Goal: Task Accomplishment & Management: Manage account settings

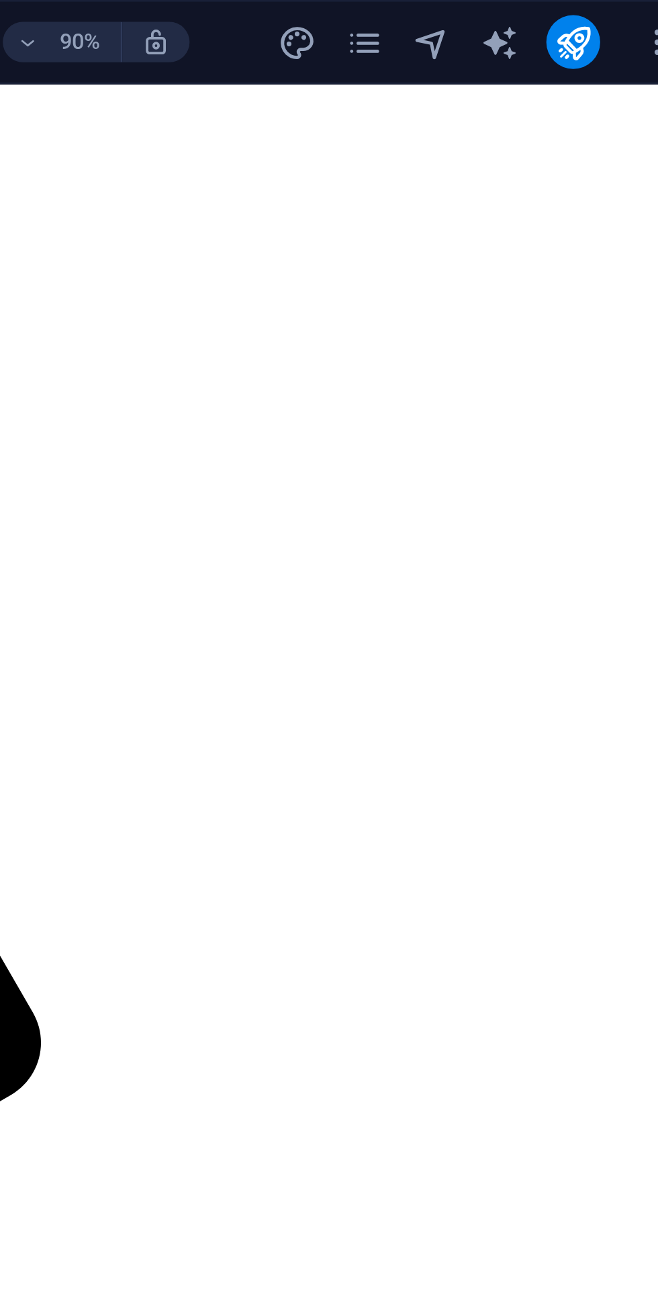
scroll to position [799, 0]
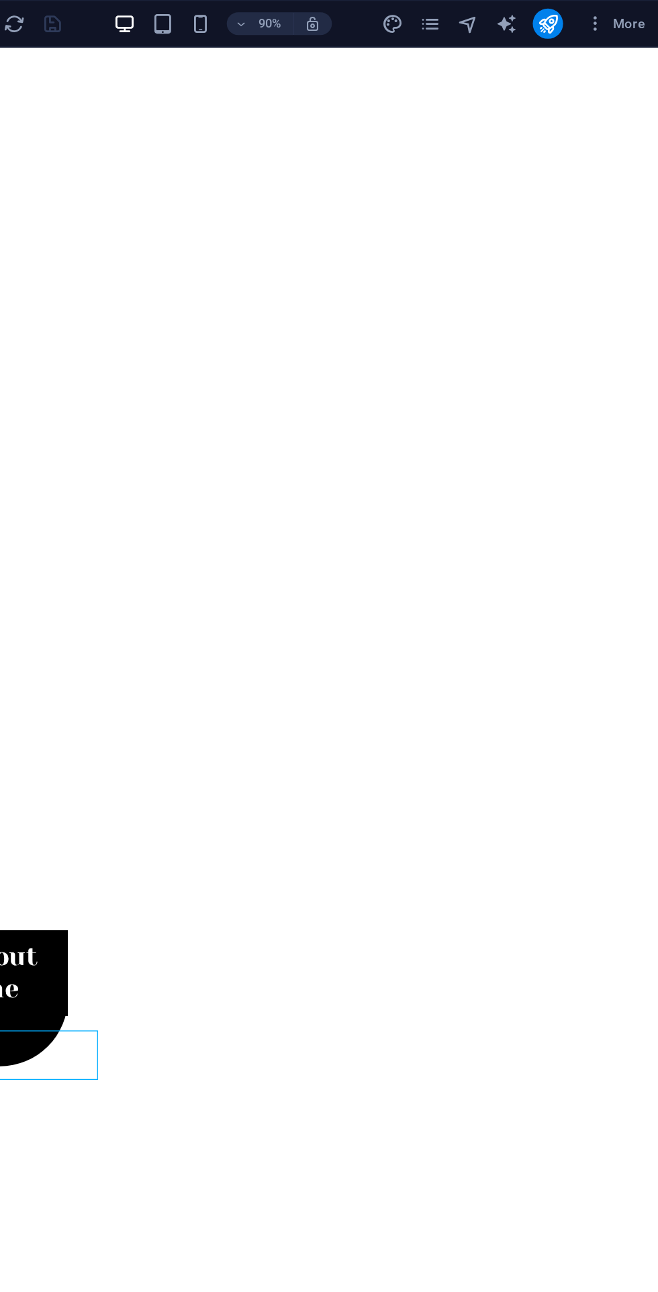
click at [645, 19] on span "More" at bounding box center [625, 16] width 42 height 13
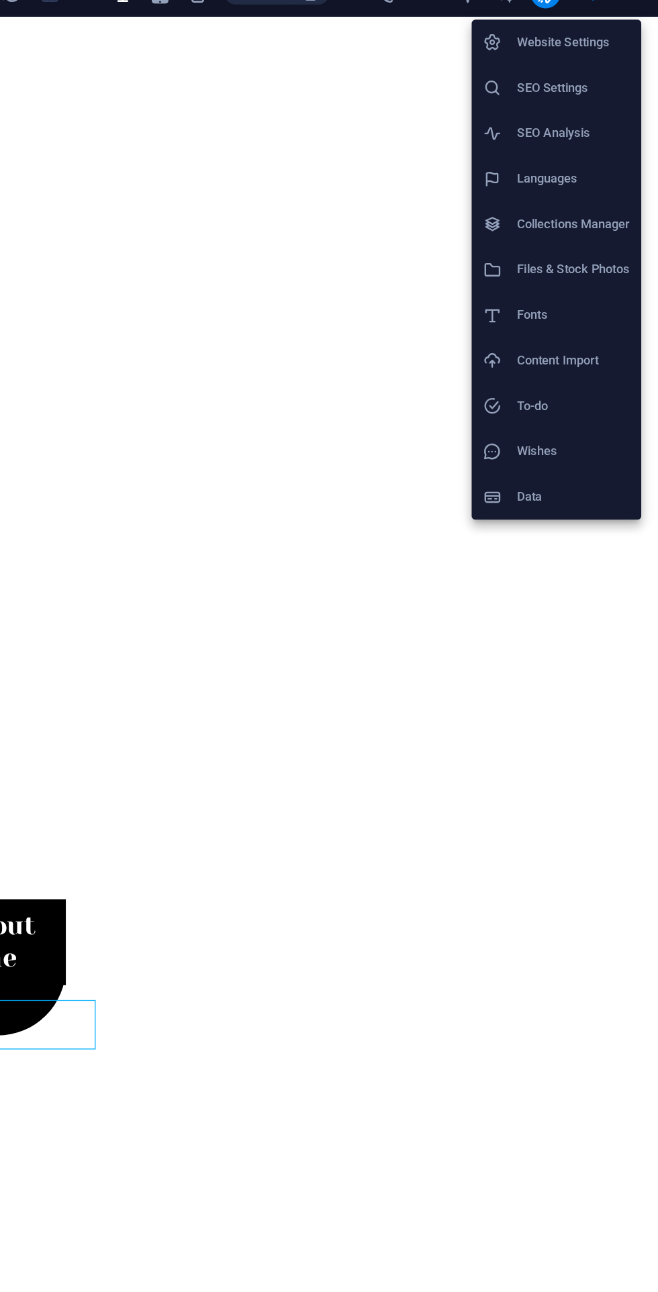
scroll to position [0, 0]
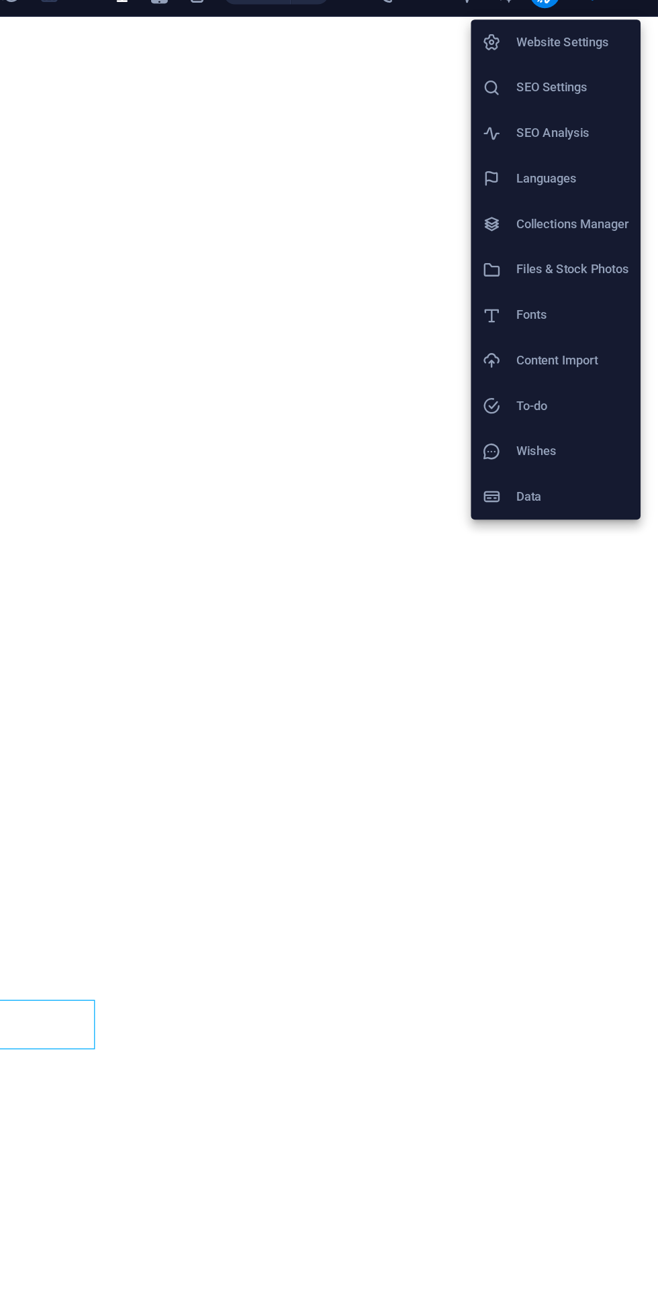
click at [611, 85] on h6 "SEO Settings" at bounding box center [597, 84] width 80 height 16
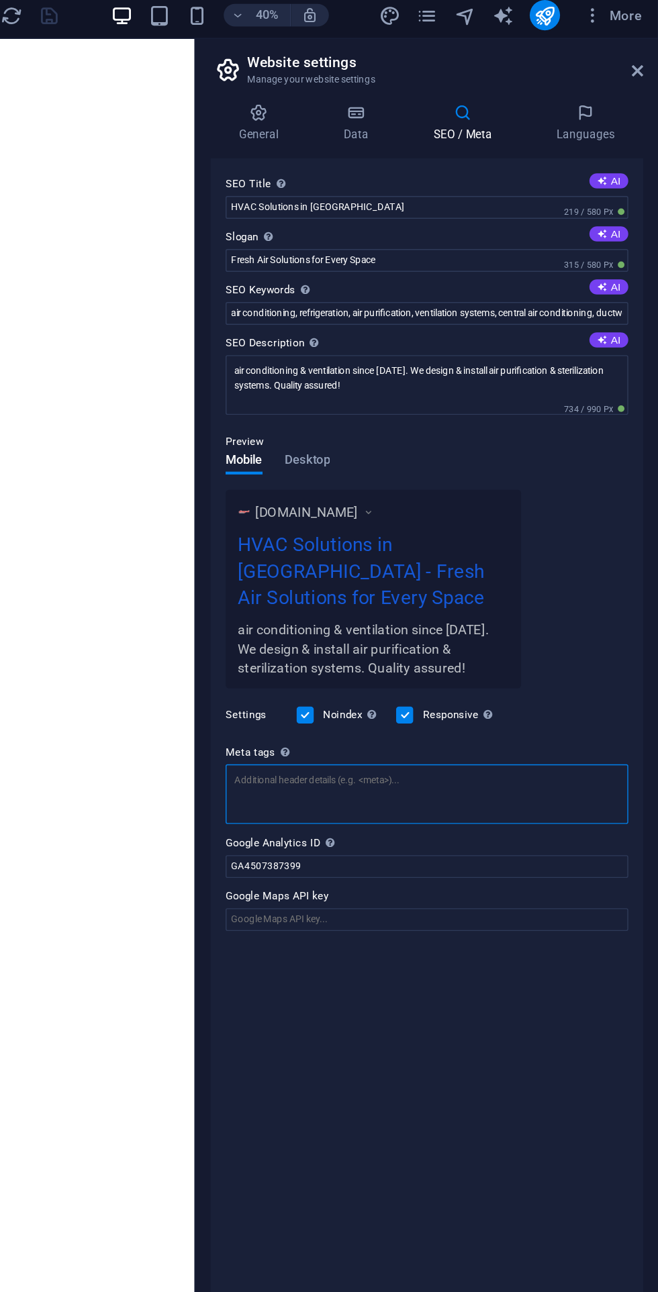
click at [496, 573] on textarea "Meta tags Enter HTML code here that will be placed inside the tags of your webs…" at bounding box center [493, 569] width 285 height 42
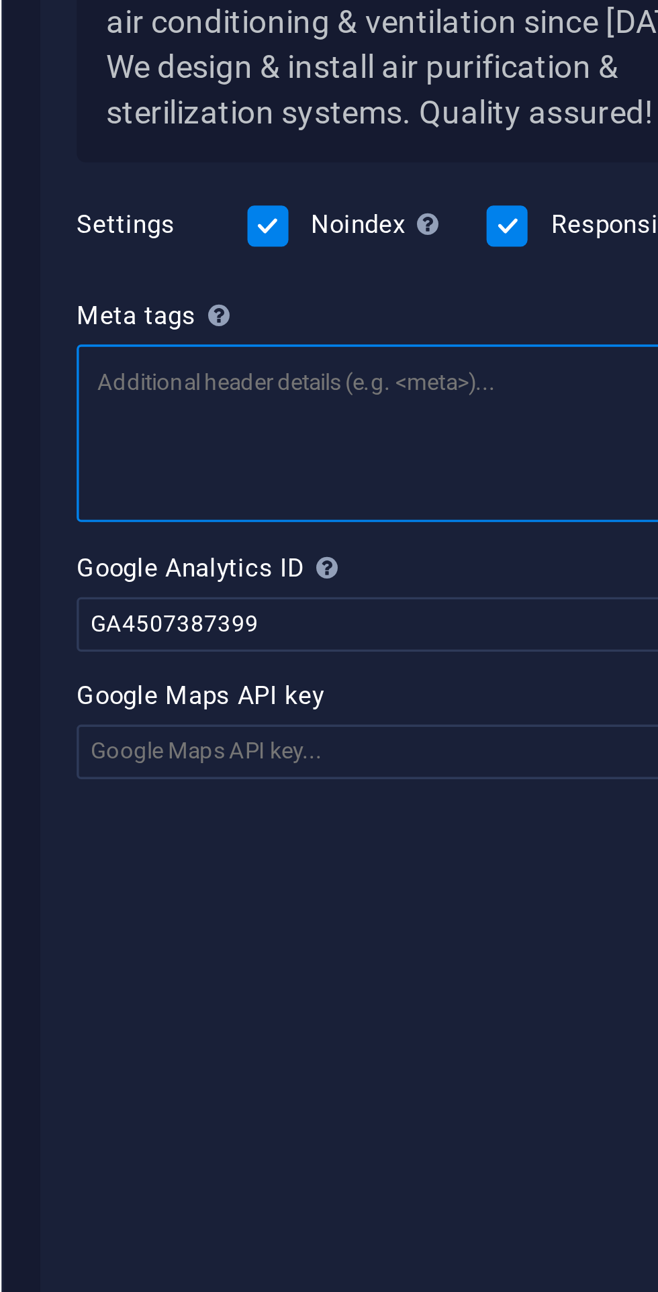
click at [365, 548] on textarea "Meta tags Enter HTML code here that will be placed inside the tags of your webs…" at bounding box center [493, 574] width 285 height 52
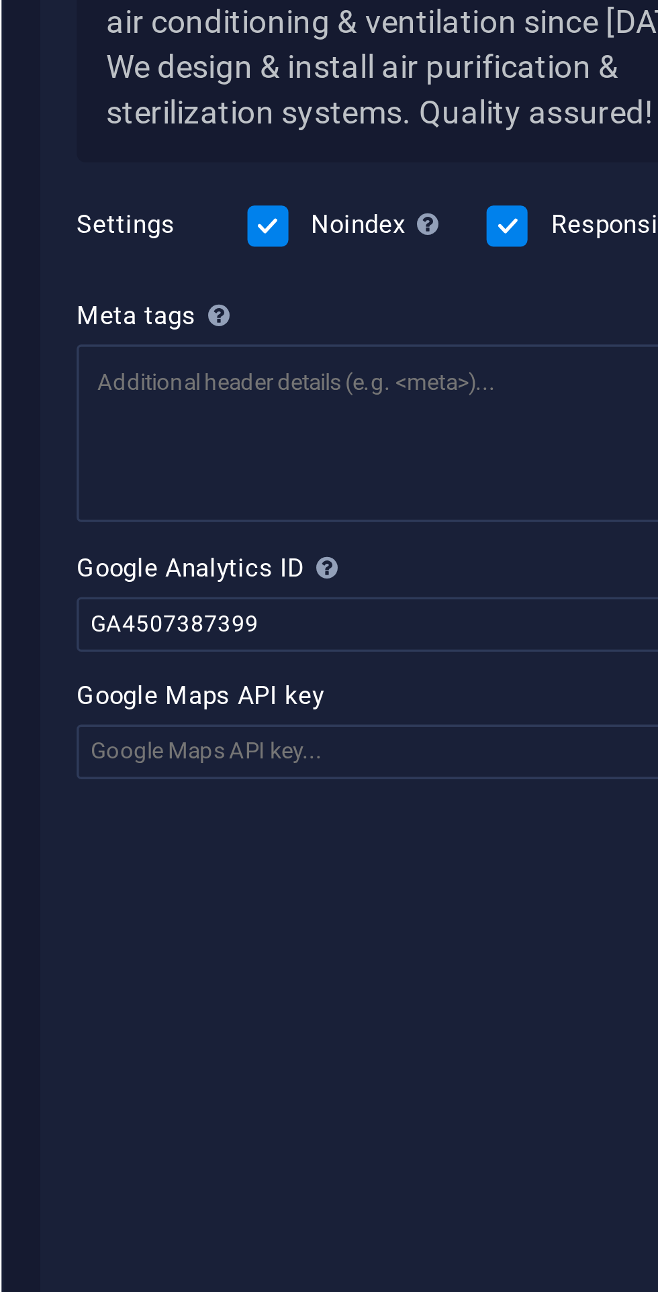
click at [393, 531] on div "Enter HTML code here that will be placed inside the tags of your website. Pleas…" at bounding box center [432, 496] width 107 height 70
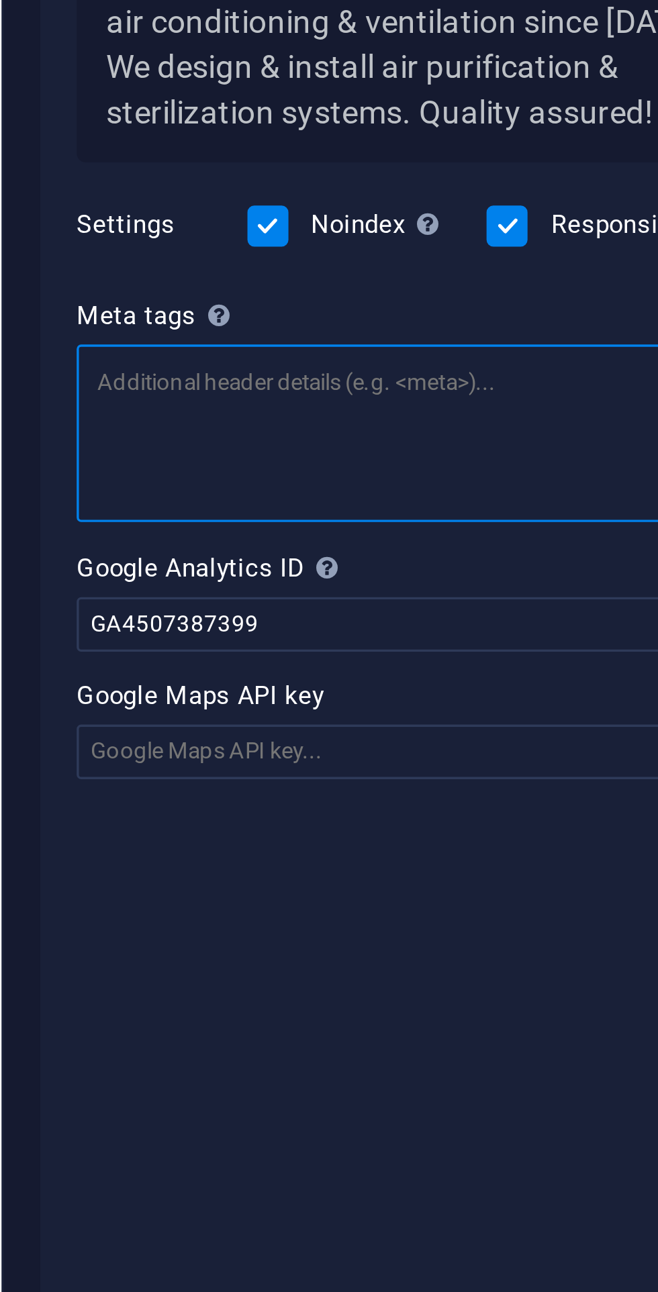
click at [393, 548] on textarea "Meta tags Enter HTML code here that will be placed inside the tags of your webs…" at bounding box center [493, 574] width 285 height 52
click at [456, 575] on textarea "Meta tags Enter HTML code here that will be placed inside the tags of your webs…" at bounding box center [493, 574] width 285 height 52
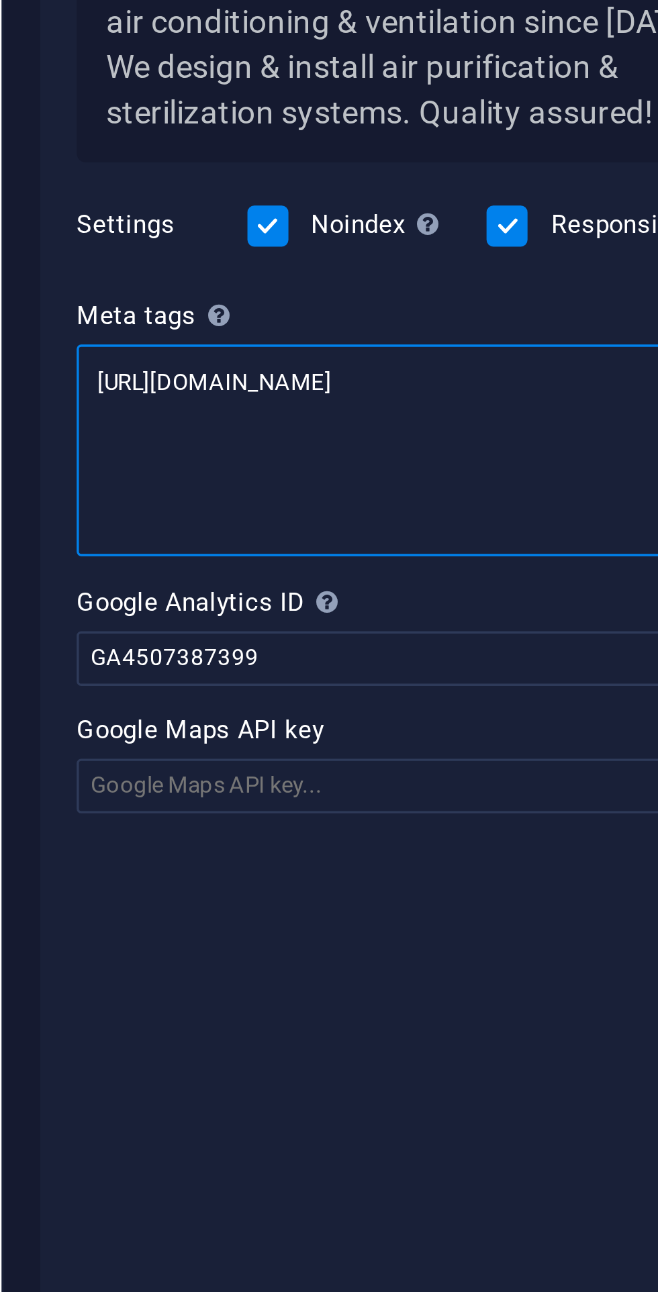
click at [497, 556] on textarea "[URL][DOMAIN_NAME]" at bounding box center [493, 579] width 285 height 62
type textarea "h"
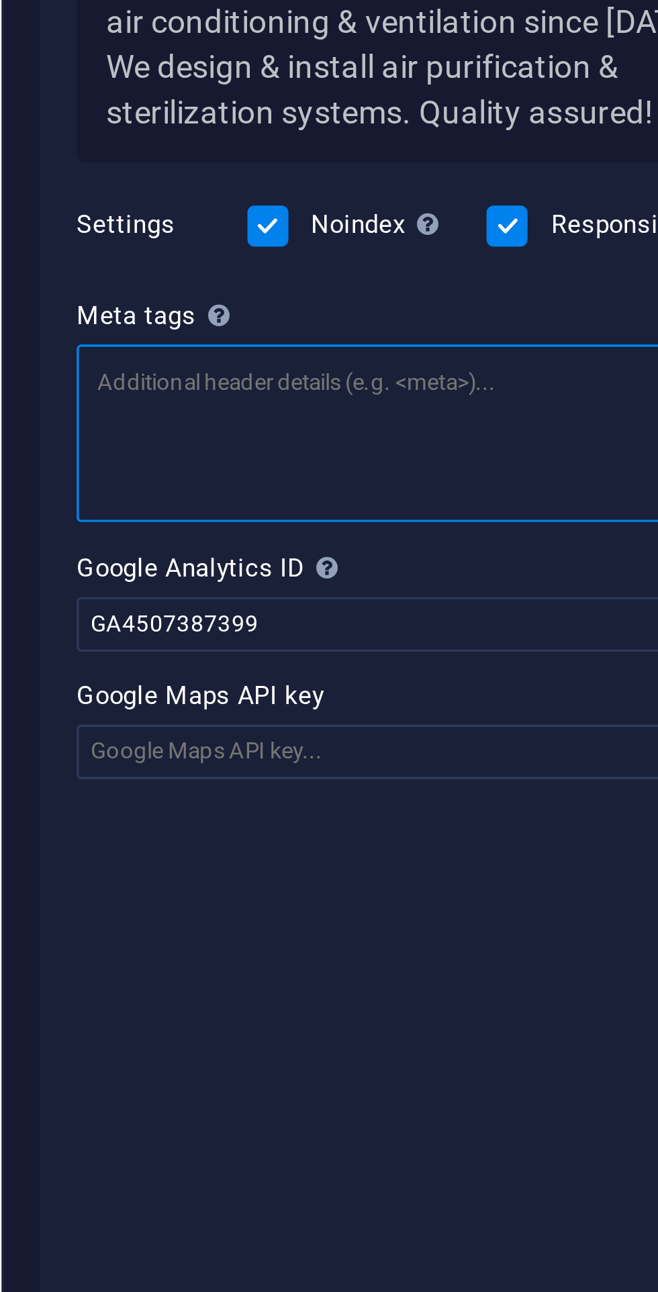
click at [438, 556] on textarea "Meta tags Enter HTML code here that will be placed inside the tags of your webs…" at bounding box center [493, 574] width 285 height 52
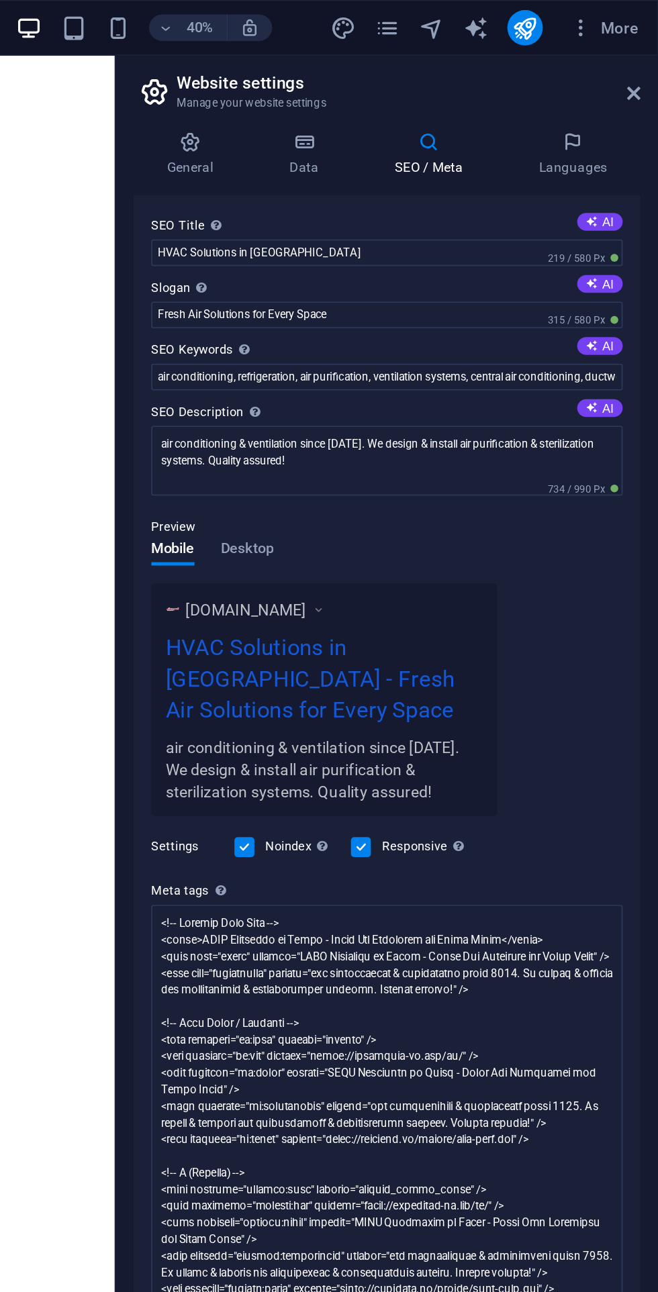
click at [582, 11] on body "Haneywell HVAC Home (en) Favorites Elements Columns Content Boxes Accordion Tab…" at bounding box center [329, 646] width 658 height 1292
type textarea "<!-- Primary Meta Tags --> <title>HVAC Solutions in [GEOGRAPHIC_DATA] - Fresh A…"
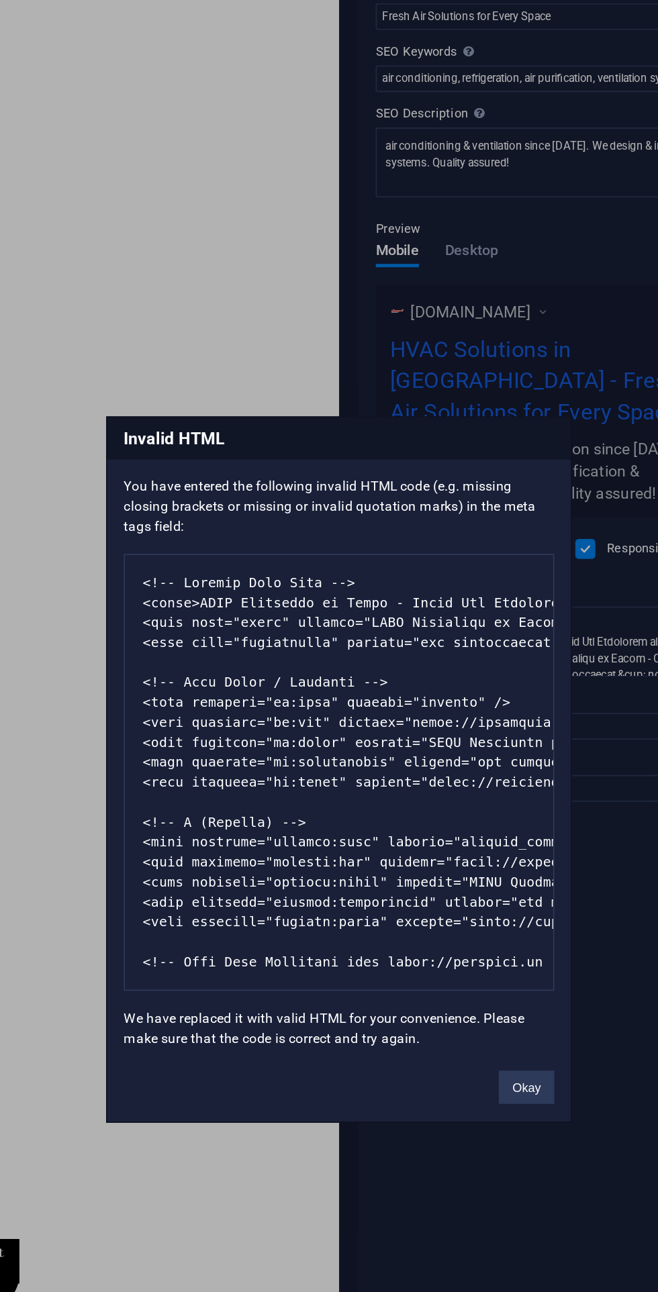
click at [450, 849] on button "Okay" at bounding box center [443, 838] width 34 height 20
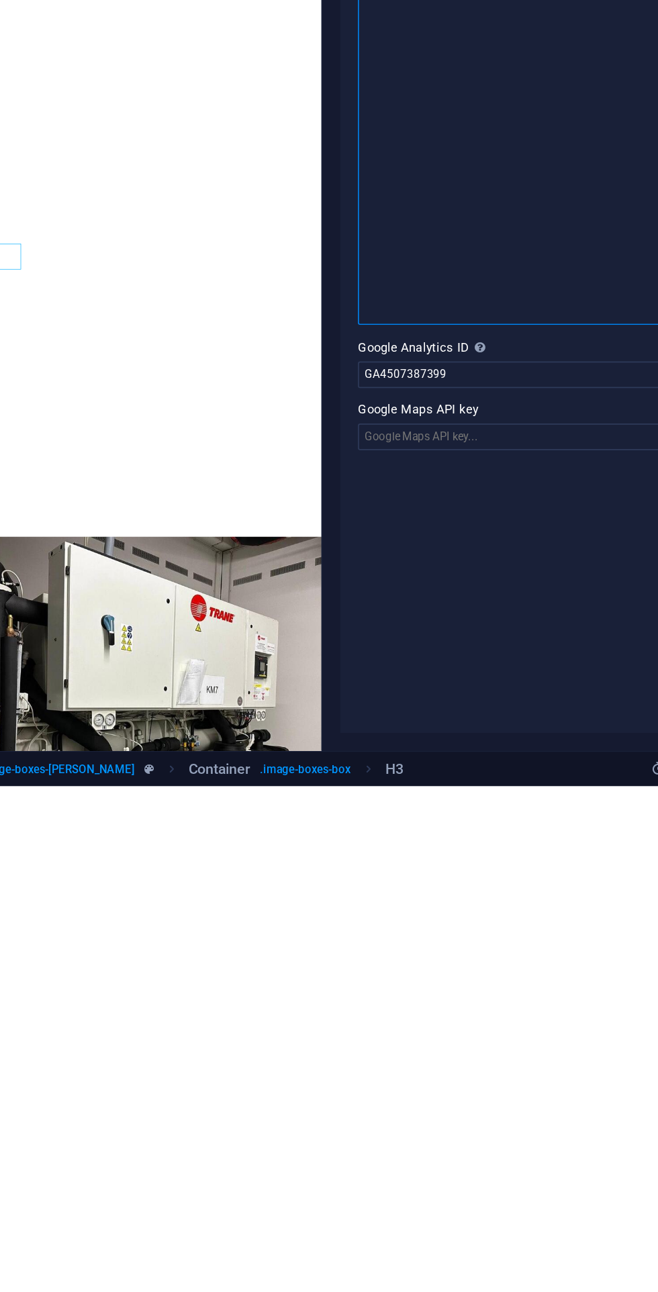
scroll to position [3, 0]
click at [331, 1056] on div at bounding box center [331, 652] width 3 height 1237
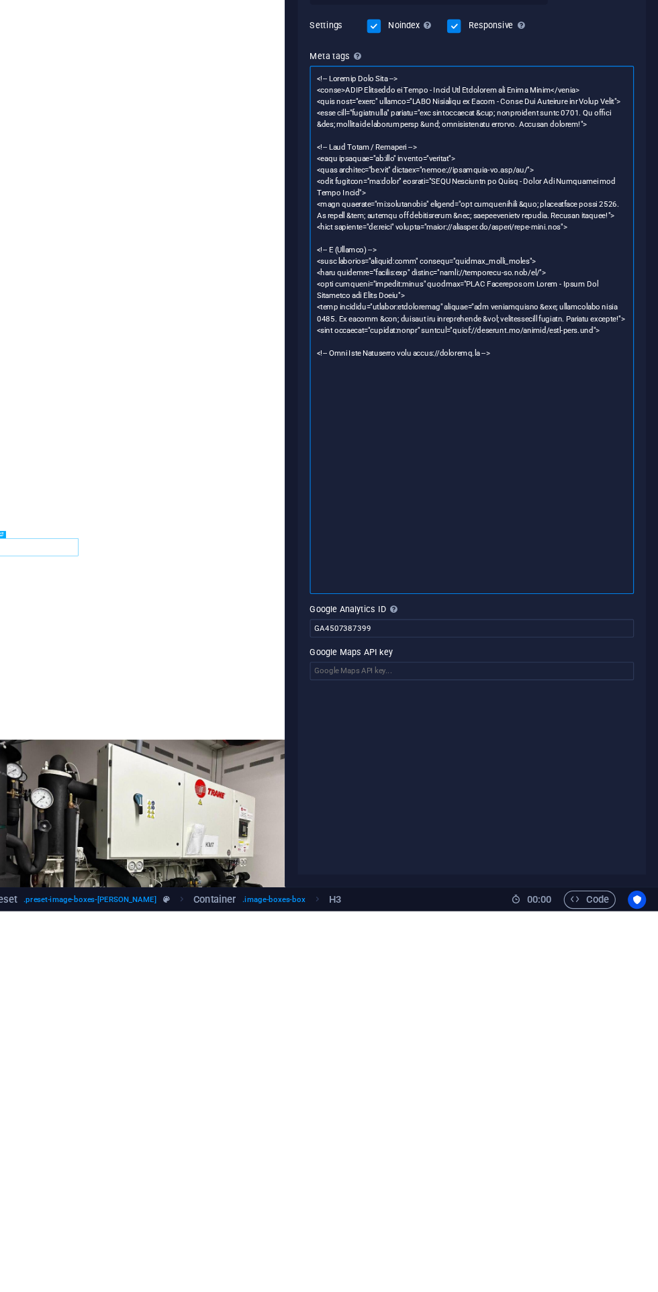
scroll to position [0, 0]
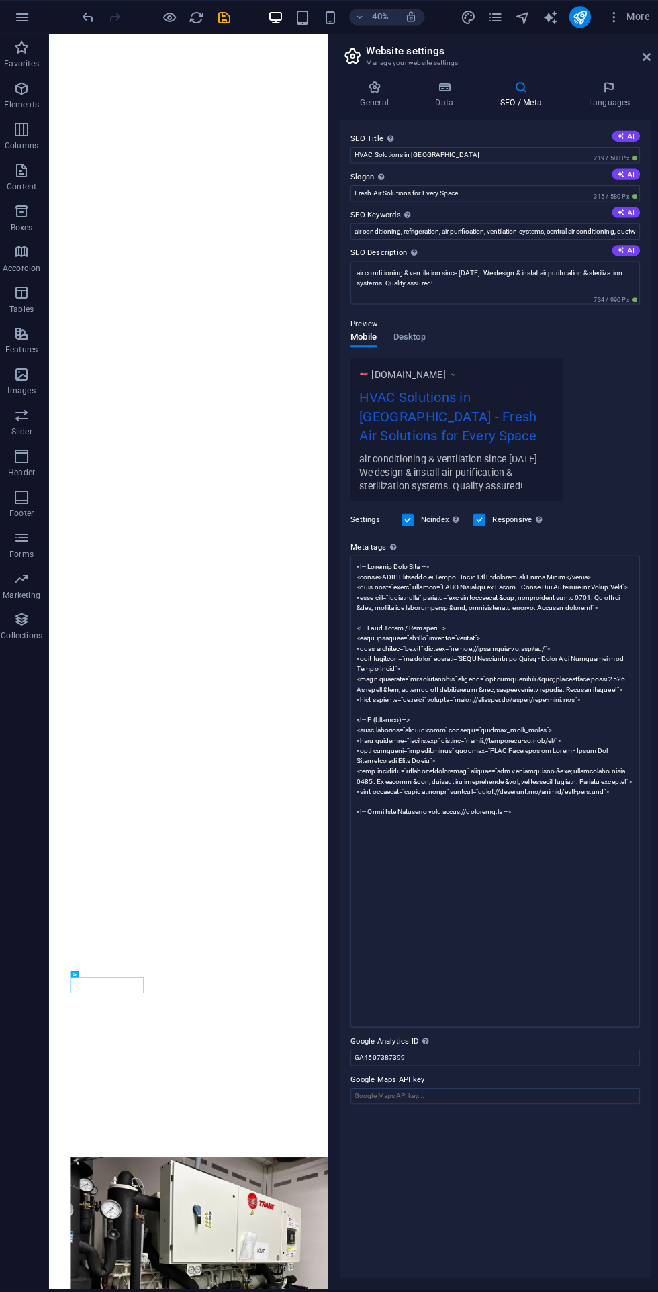
click at [579, 17] on icon "publish" at bounding box center [576, 16] width 15 height 15
